Goal: Task Accomplishment & Management: Manage account settings

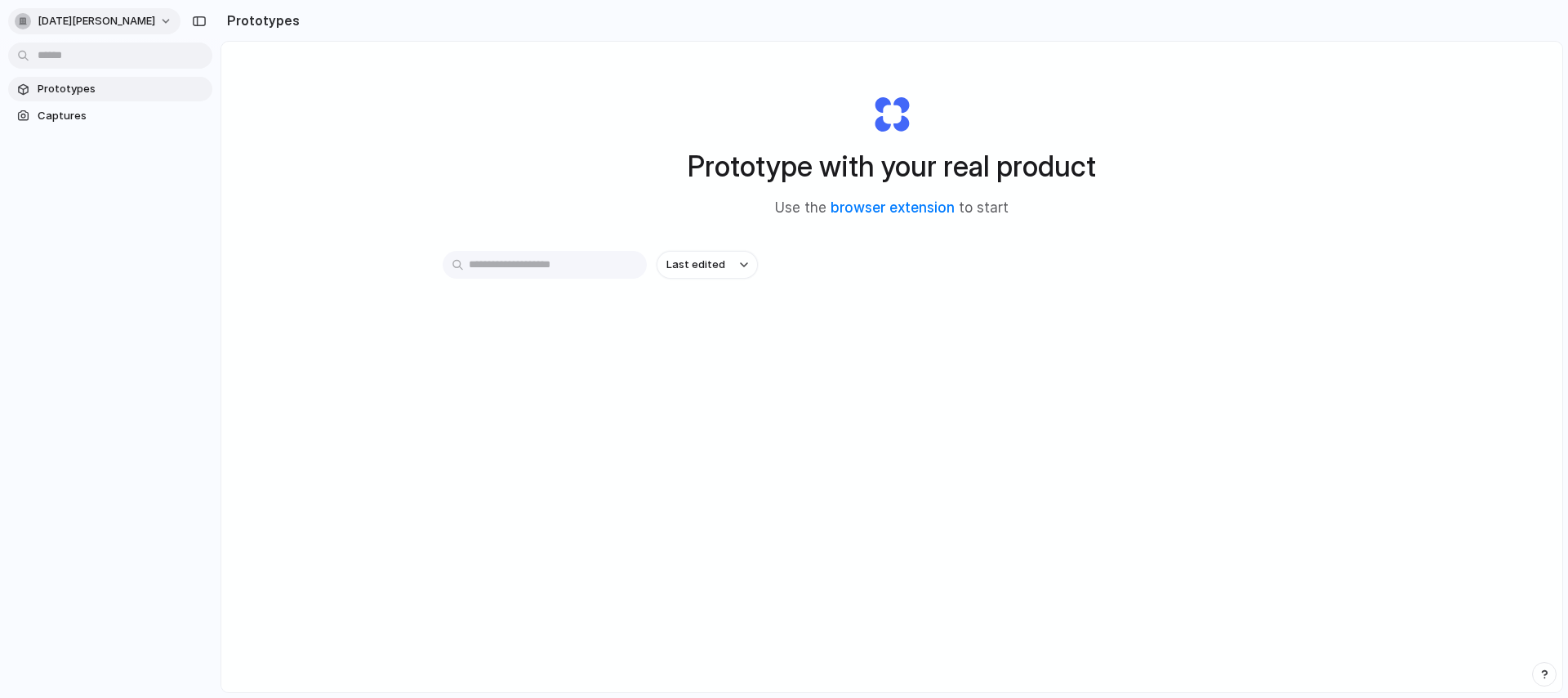
click at [92, 30] on button "[DATE][PERSON_NAME]" at bounding box center [94, 21] width 172 height 26
click at [58, 61] on span "Settings" at bounding box center [60, 58] width 45 height 16
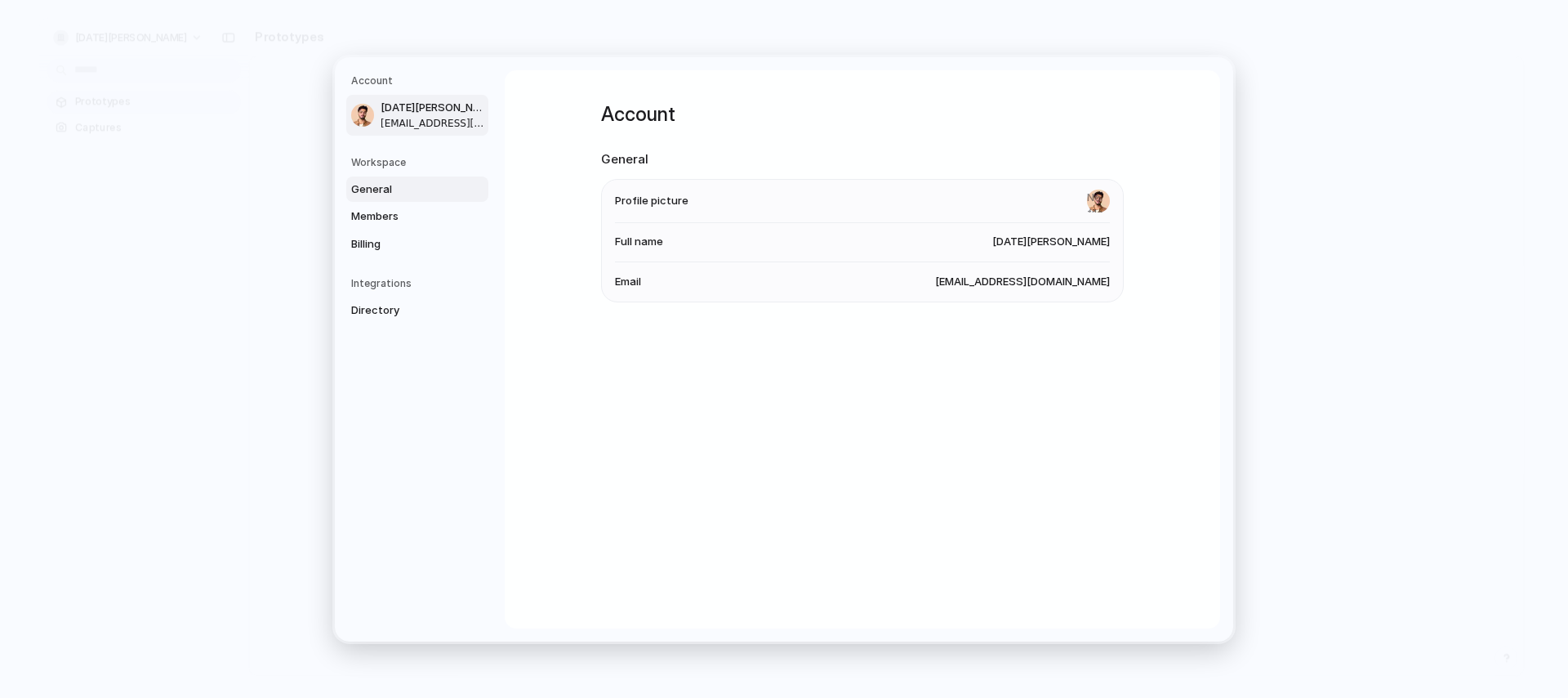
click at [388, 200] on link "General" at bounding box center [417, 189] width 142 height 26
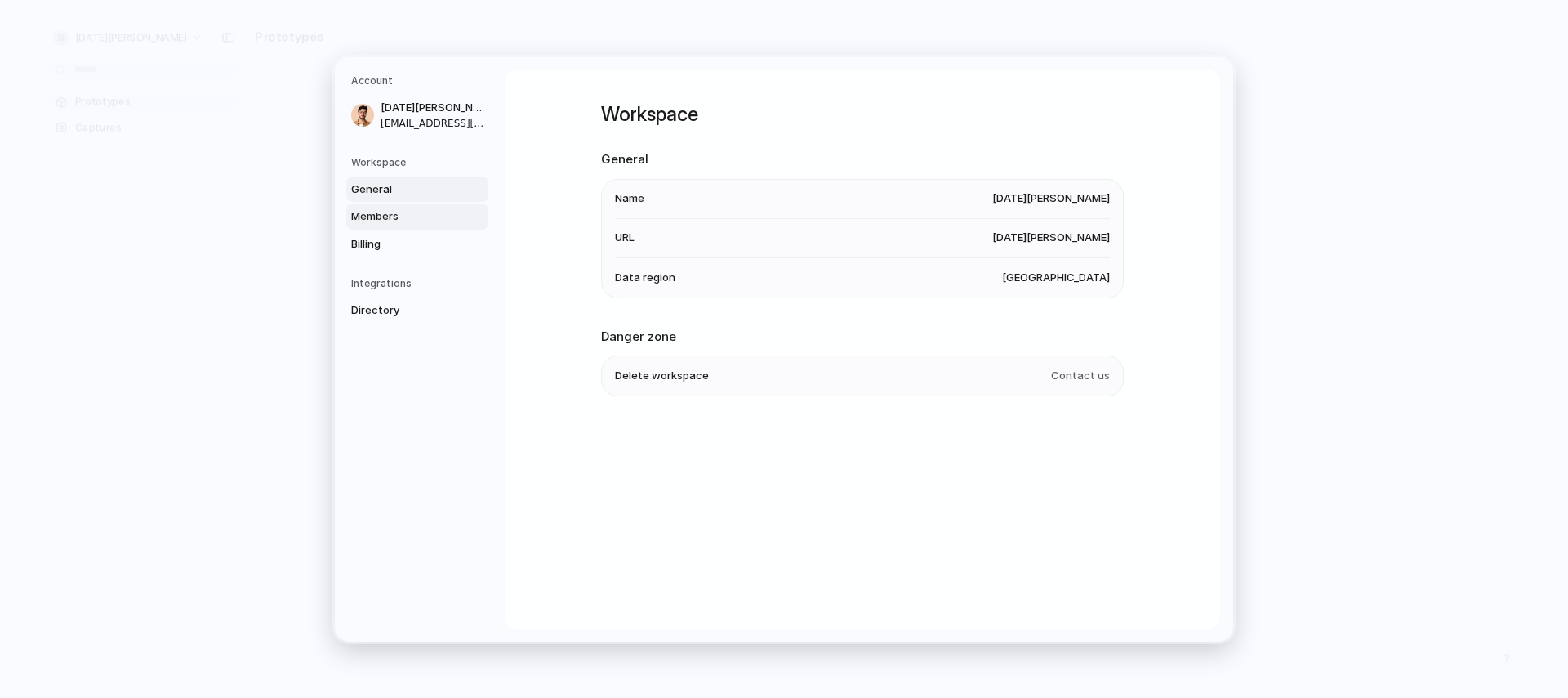
click at [395, 223] on span "Members" at bounding box center [403, 216] width 104 height 16
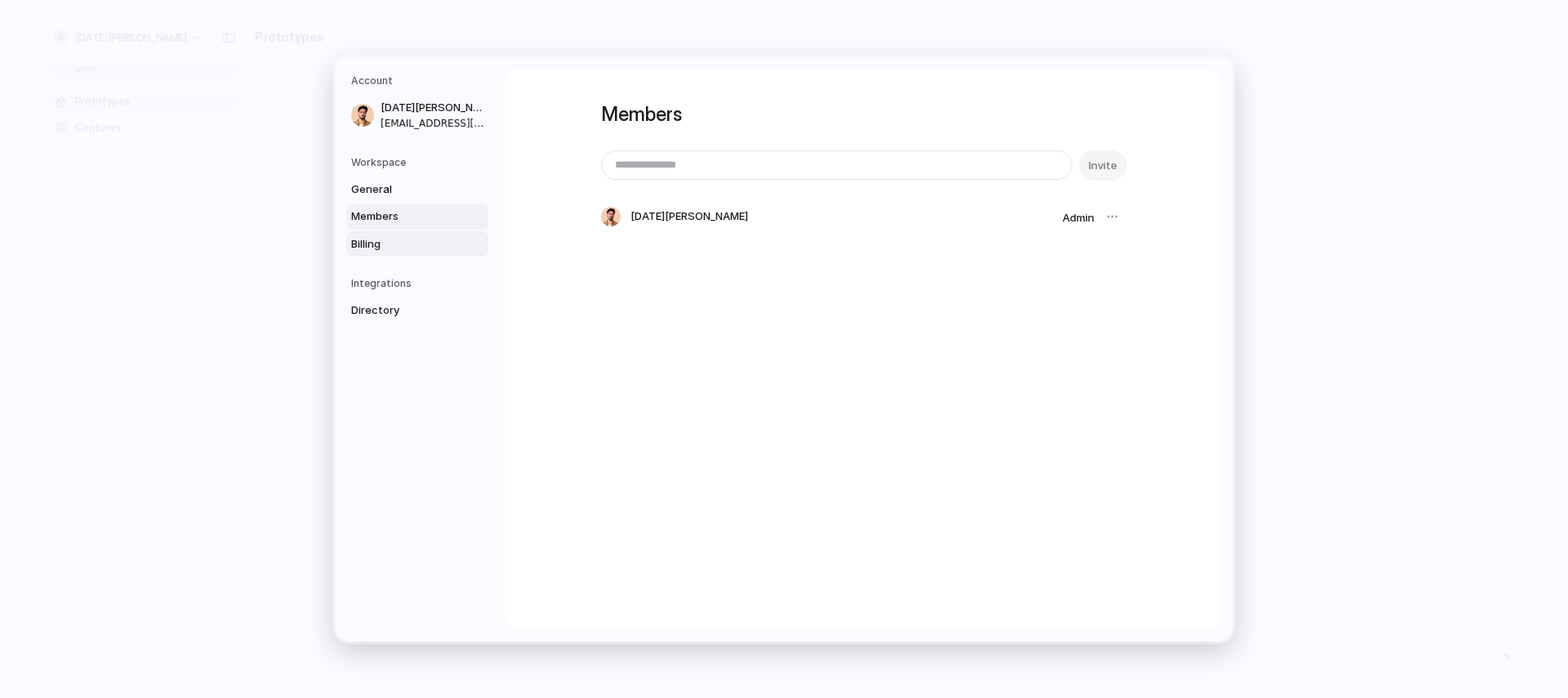
click at [404, 238] on span "Billing" at bounding box center [403, 243] width 104 height 16
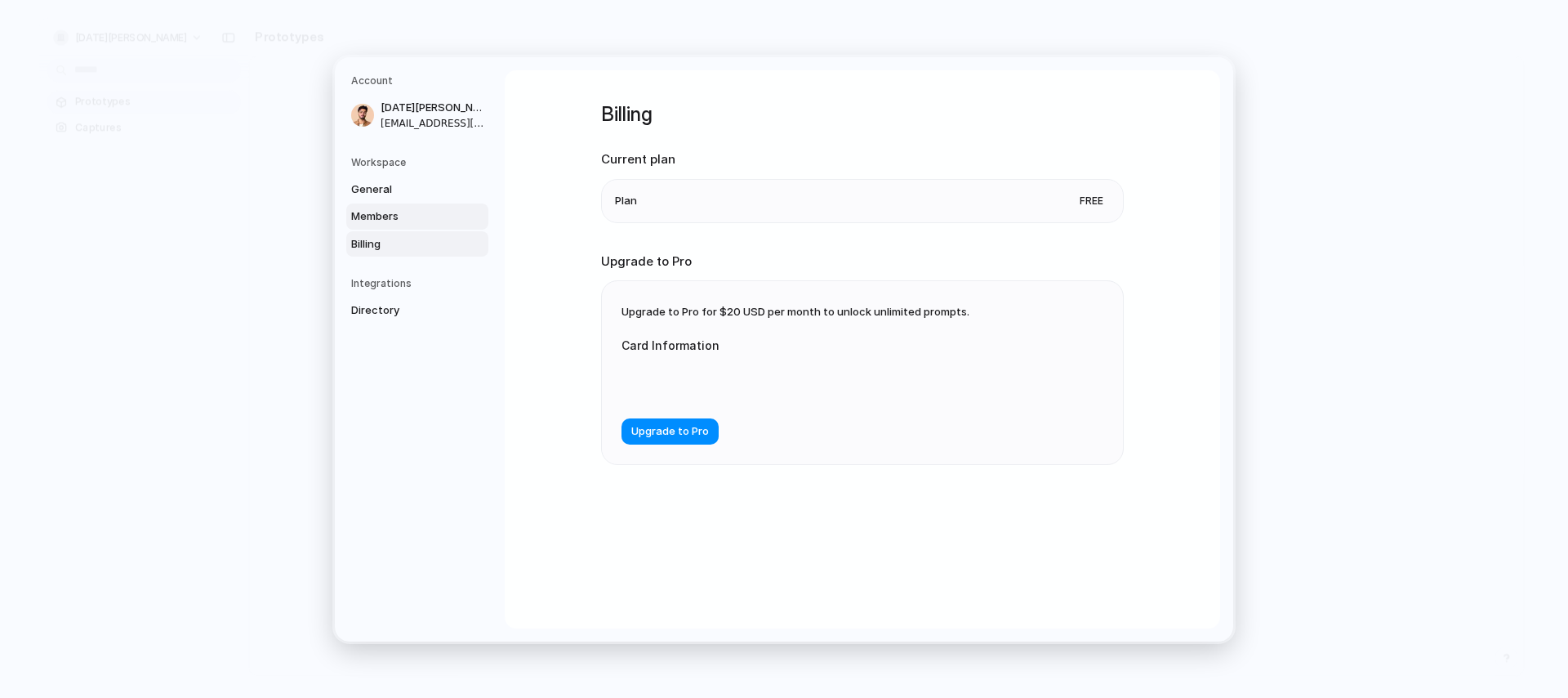
click at [392, 220] on span "Members" at bounding box center [403, 216] width 104 height 16
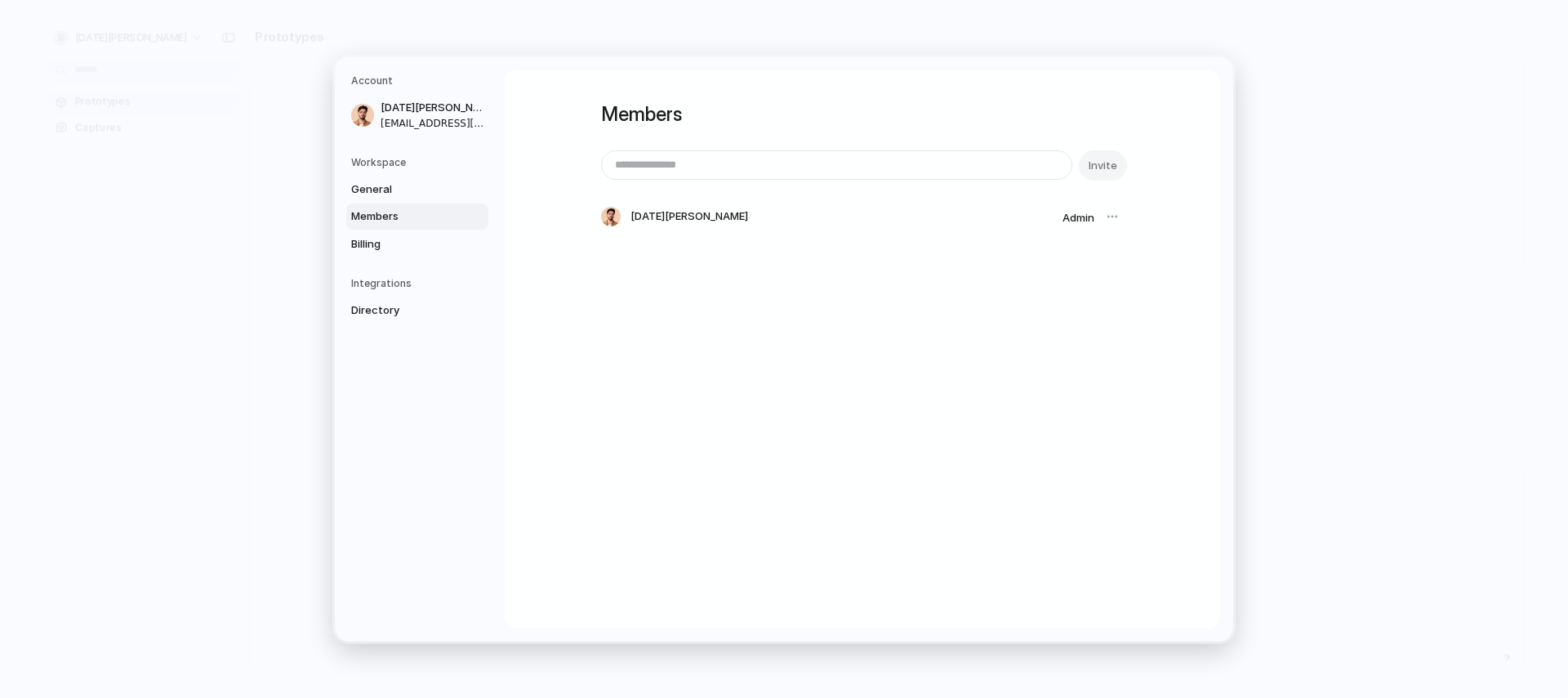
click at [385, 292] on div "Integrations Directory" at bounding box center [419, 299] width 137 height 47
click at [385, 313] on span "Directory" at bounding box center [403, 310] width 104 height 16
